Goal: Find specific page/section: Find specific page/section

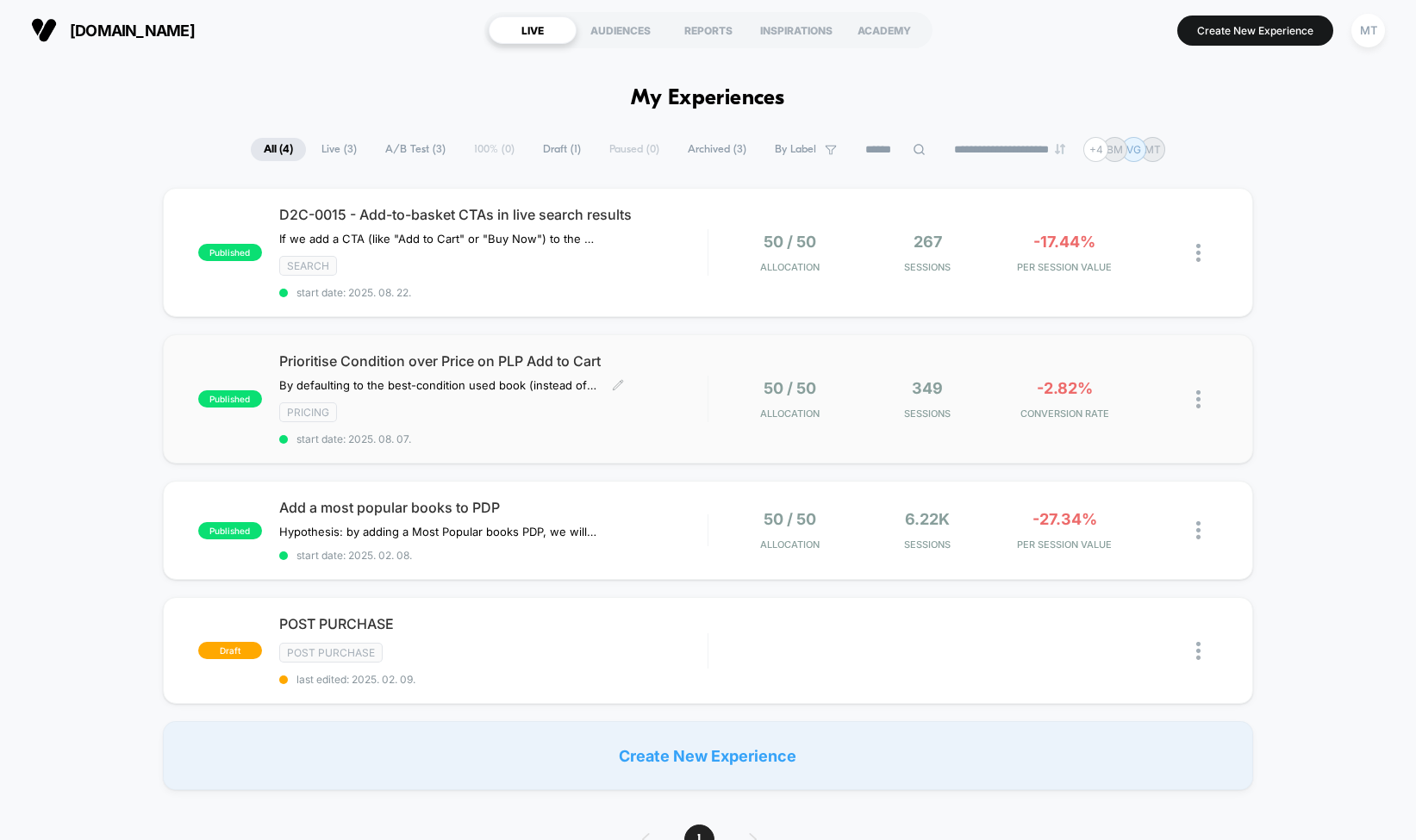
click at [484, 417] on div "pricing" at bounding box center [494, 412] width 428 height 20
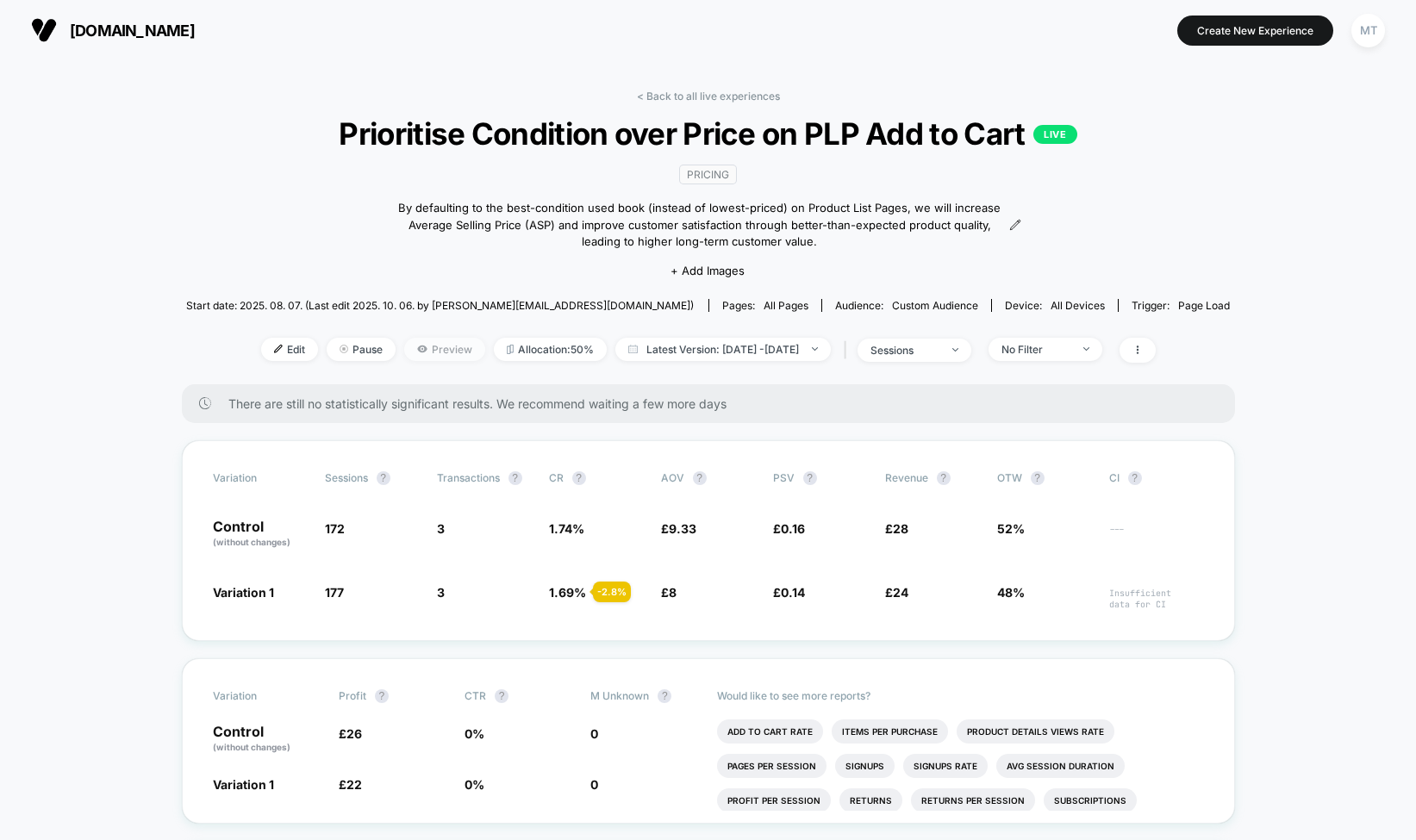
click at [423, 344] on span "Preview" at bounding box center [444, 349] width 81 height 24
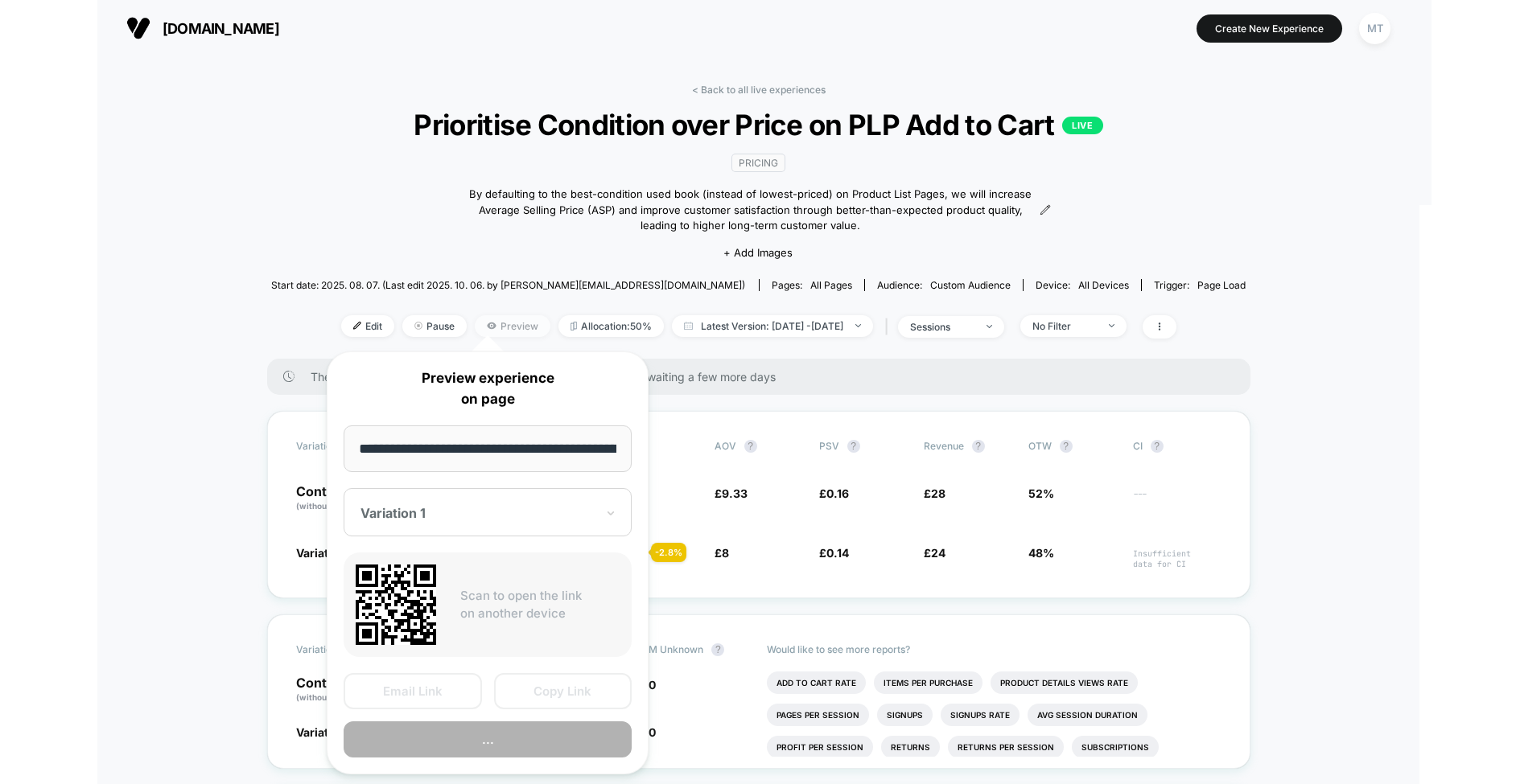
scroll to position [0, 114]
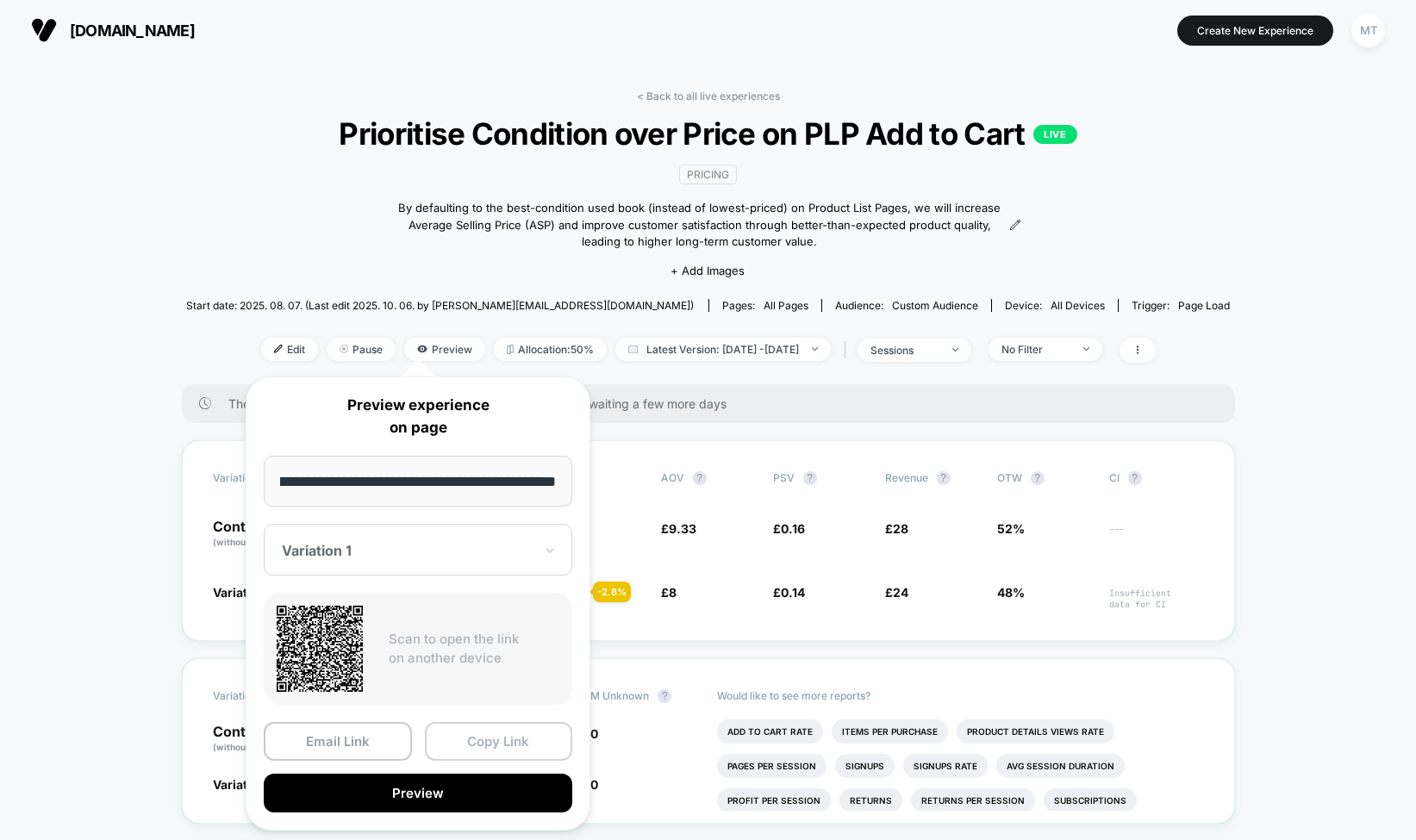
click at [501, 738] on button "Copy Link" at bounding box center [499, 742] width 148 height 39
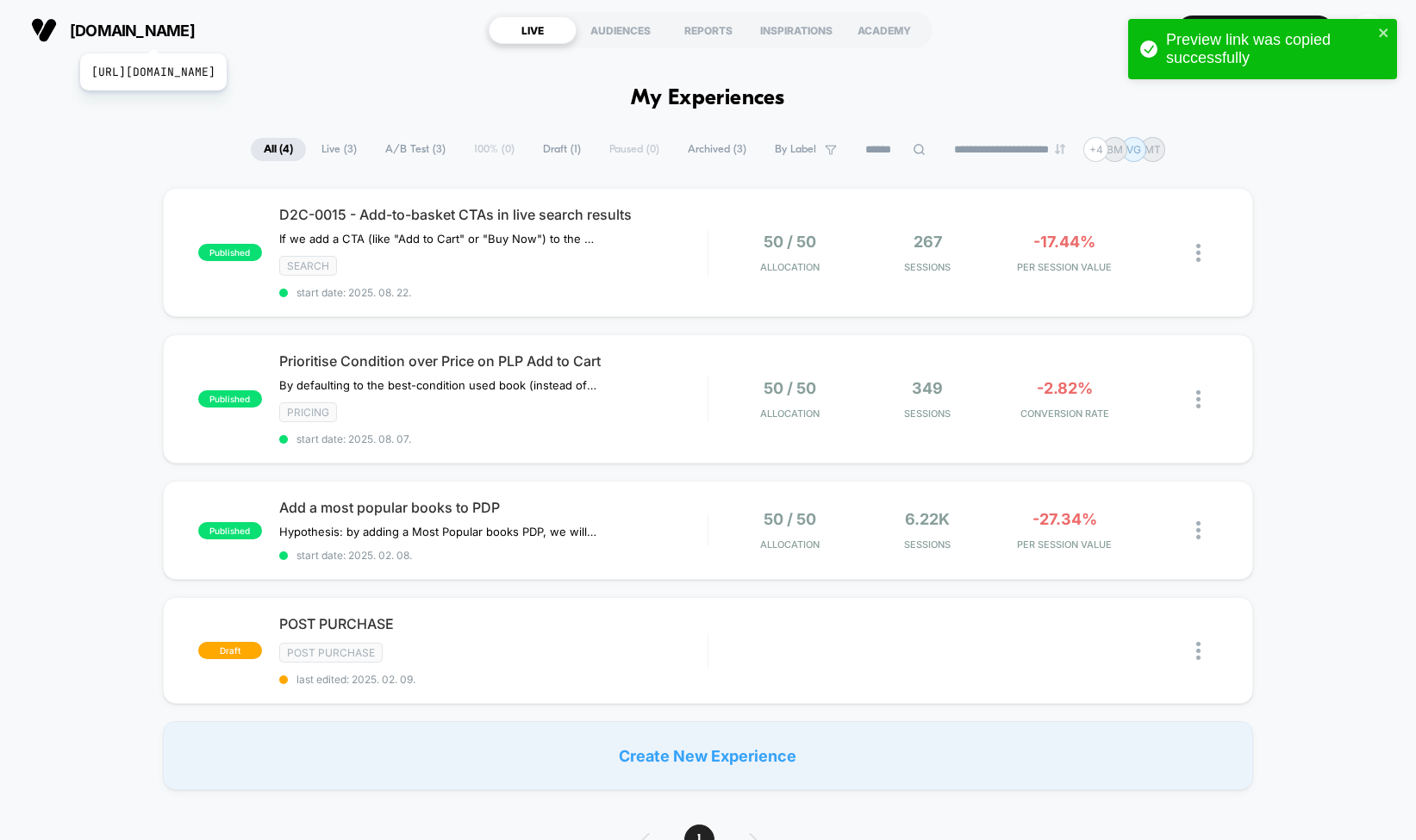
click at [192, 32] on span "[DOMAIN_NAME]" at bounding box center [132, 30] width 125 height 18
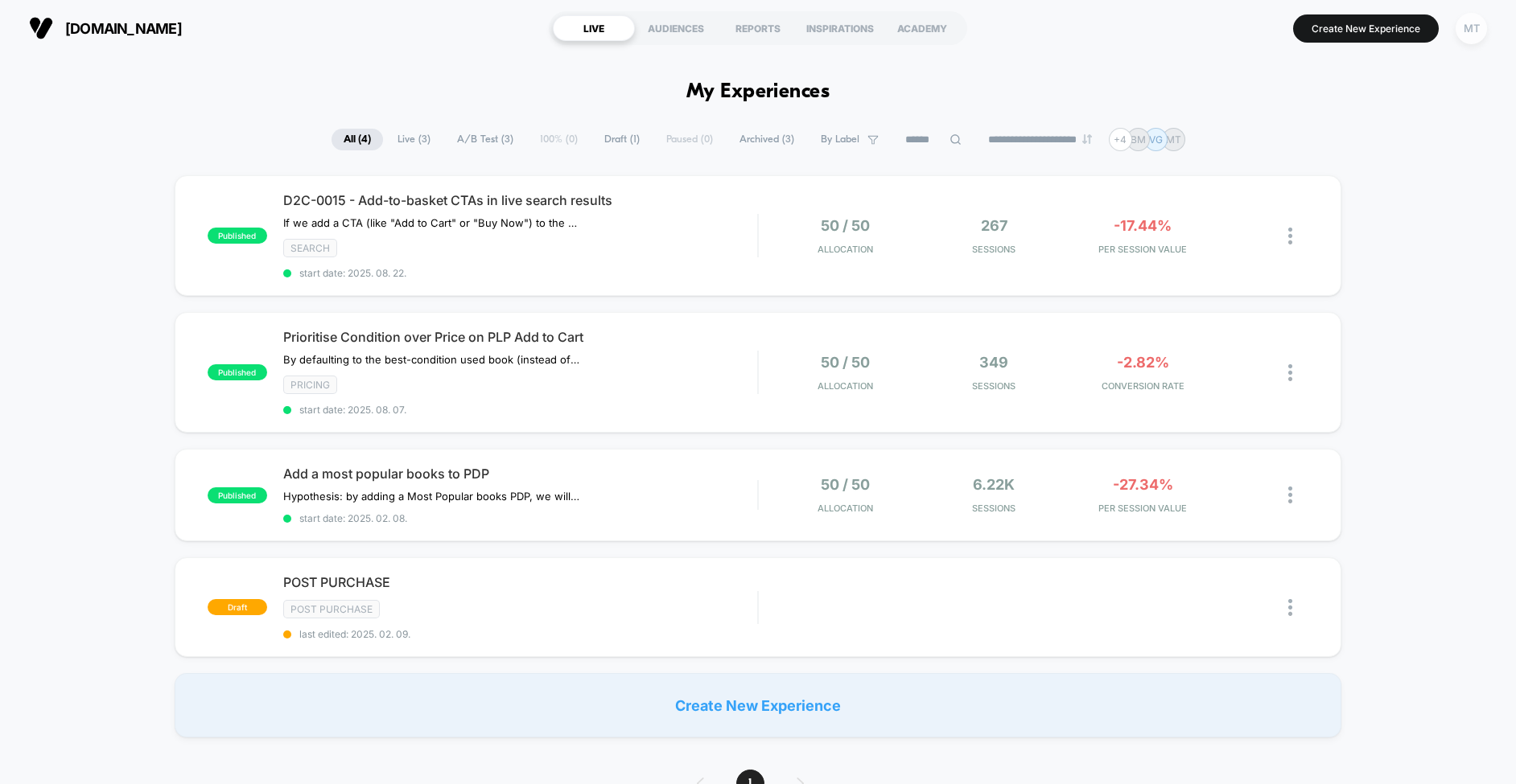
click at [1322, 32] on div "MT" at bounding box center [1471, 28] width 32 height 32
